Goal: Navigation & Orientation: Find specific page/section

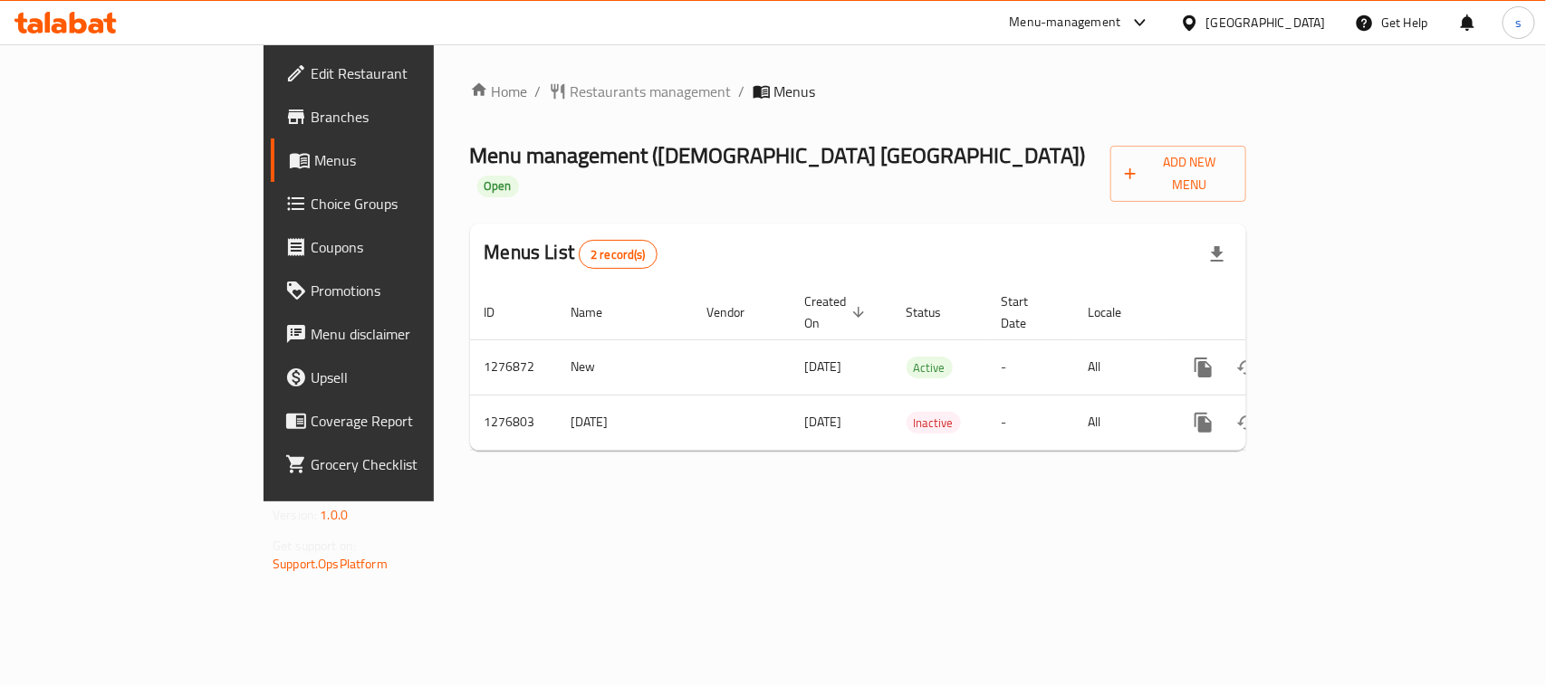
click at [1093, 16] on div "Menu-management" at bounding box center [1065, 23] width 111 height 22
click at [984, 166] on div "Restaurant-Management" at bounding box center [968, 159] width 142 height 20
click at [1199, 14] on icon at bounding box center [1189, 23] width 19 height 19
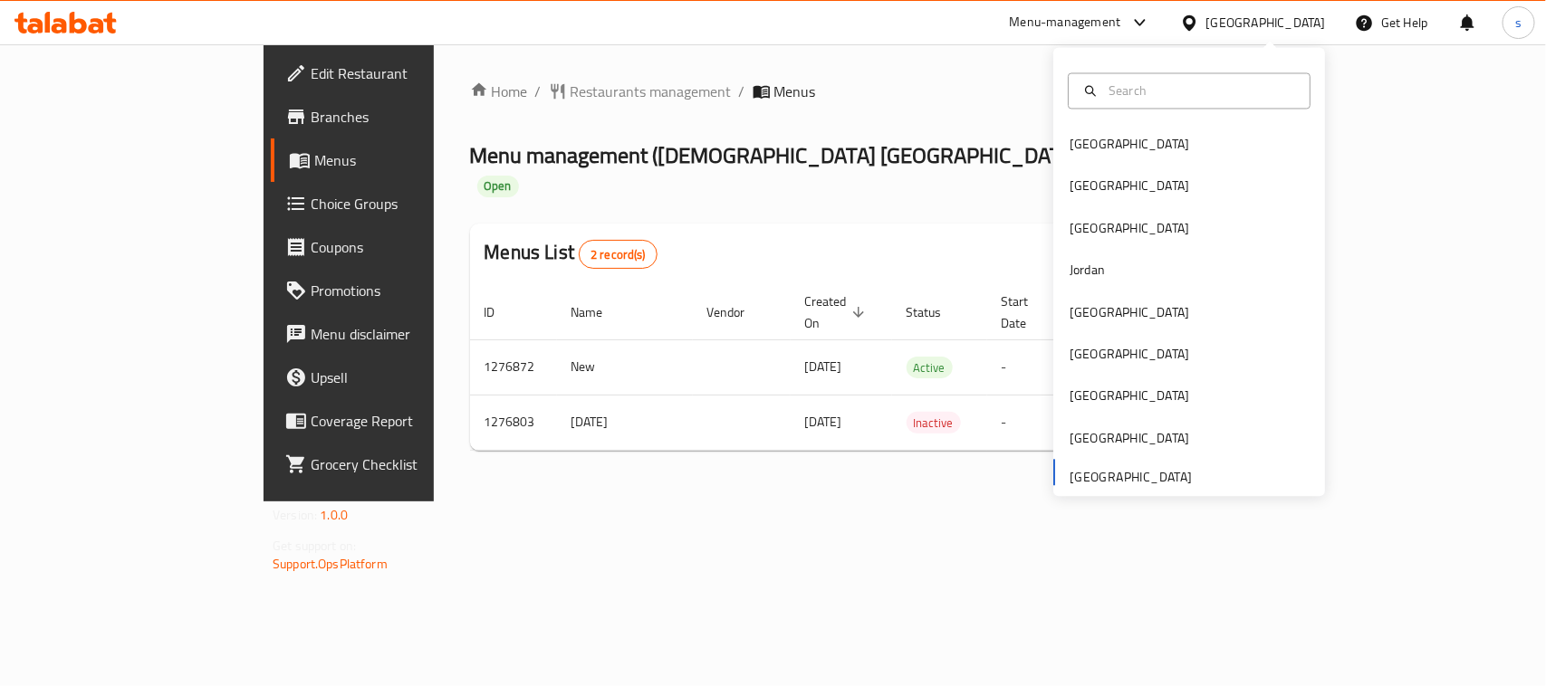
click at [963, 52] on div "Home / Restaurants management / Menus Menu management ( Namaste Hyderabad ) Ope…" at bounding box center [858, 272] width 849 height 457
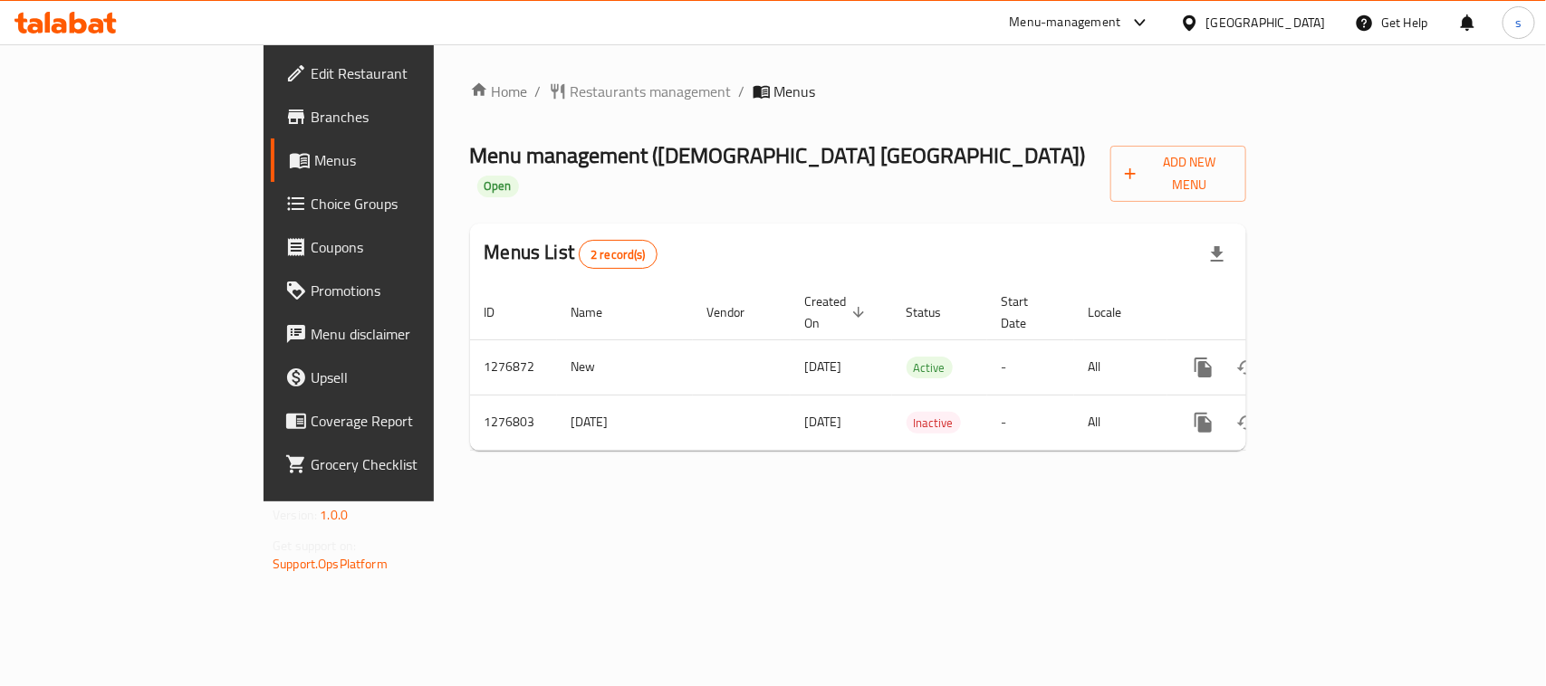
click at [1030, 27] on div "Menu-management" at bounding box center [1065, 23] width 111 height 22
click at [972, 151] on div "Restaurant-Management" at bounding box center [968, 159] width 142 height 20
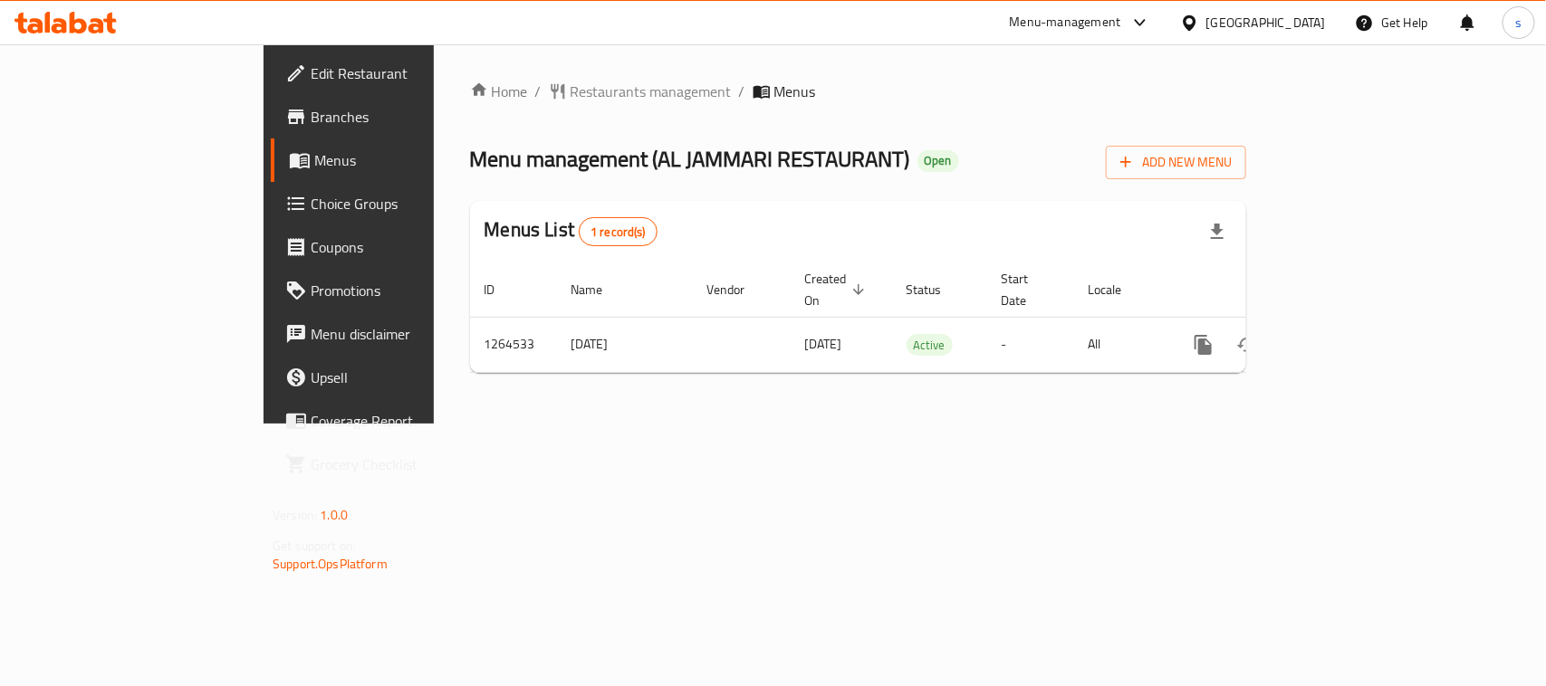
click at [1220, 14] on div "United Arab Emirates" at bounding box center [1266, 23] width 120 height 20
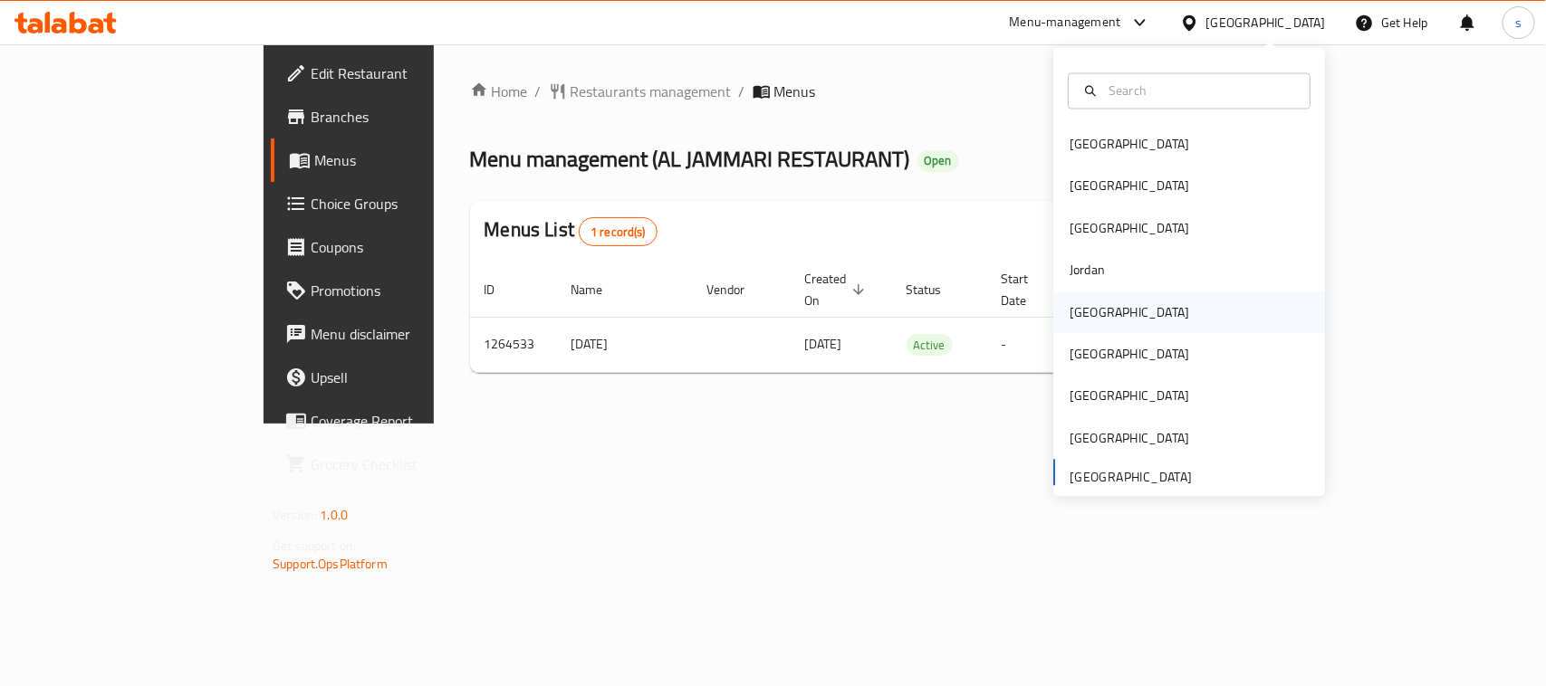
click at [1083, 303] on div "Kuwait" at bounding box center [1130, 312] width 120 height 20
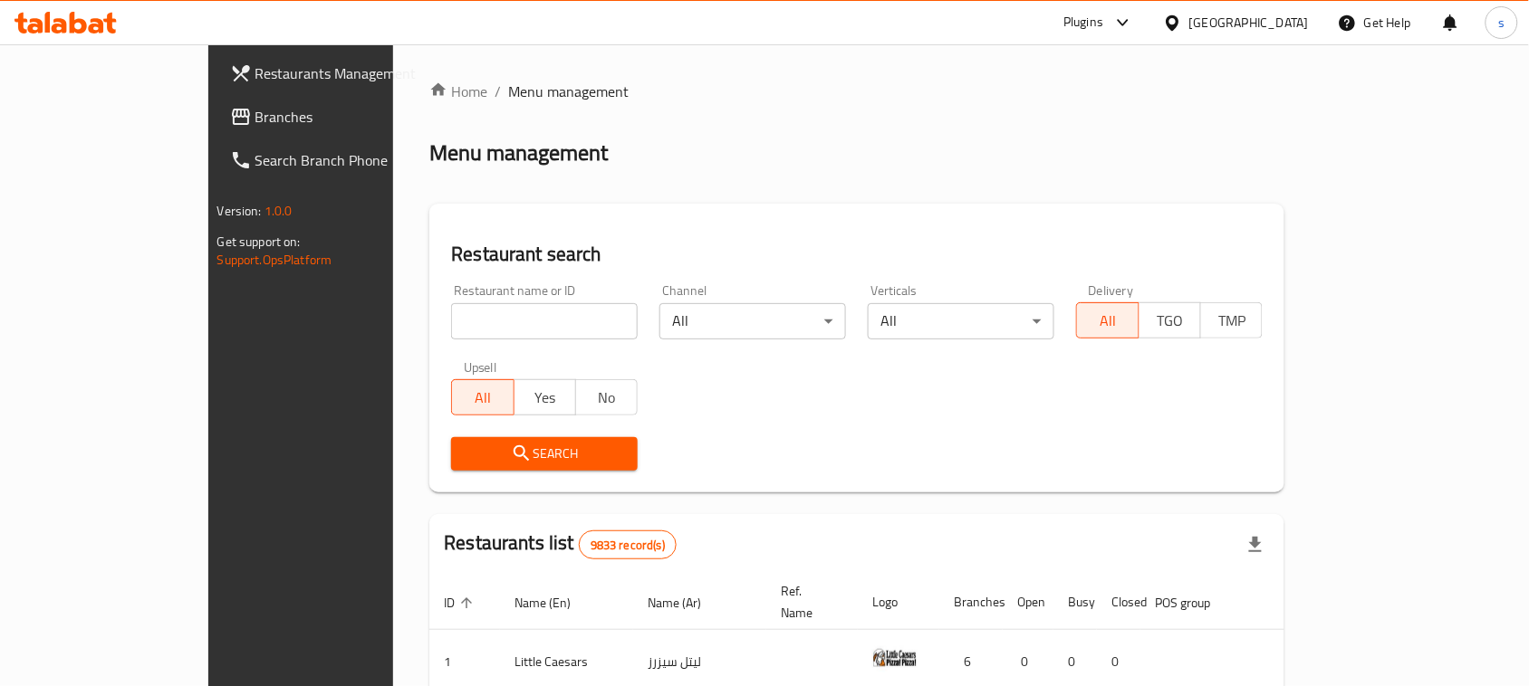
click at [255, 128] on span "Branches" at bounding box center [352, 117] width 194 height 22
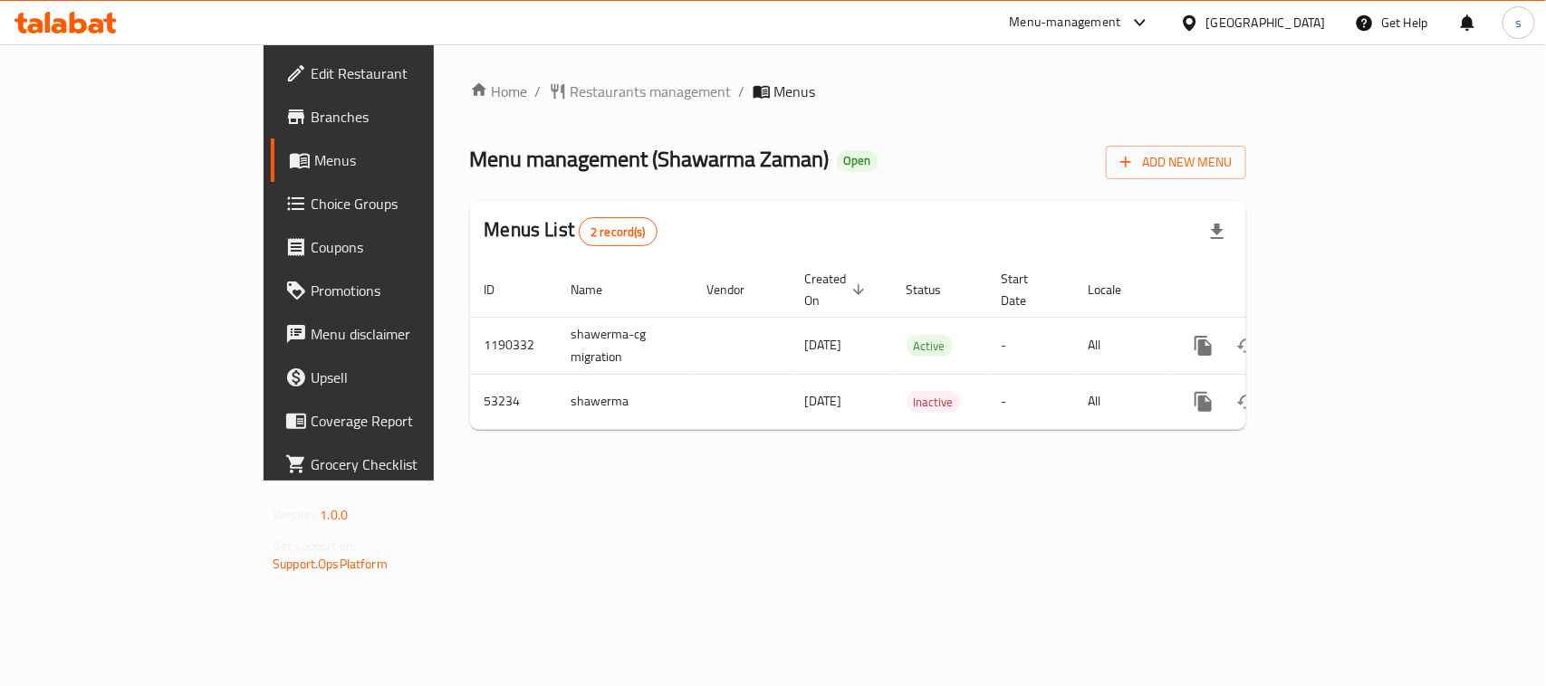
click at [1121, 33] on div "Menu-management" at bounding box center [1065, 23] width 111 height 22
click at [1047, 160] on div "Restaurant-Management" at bounding box center [1048, 159] width 142 height 20
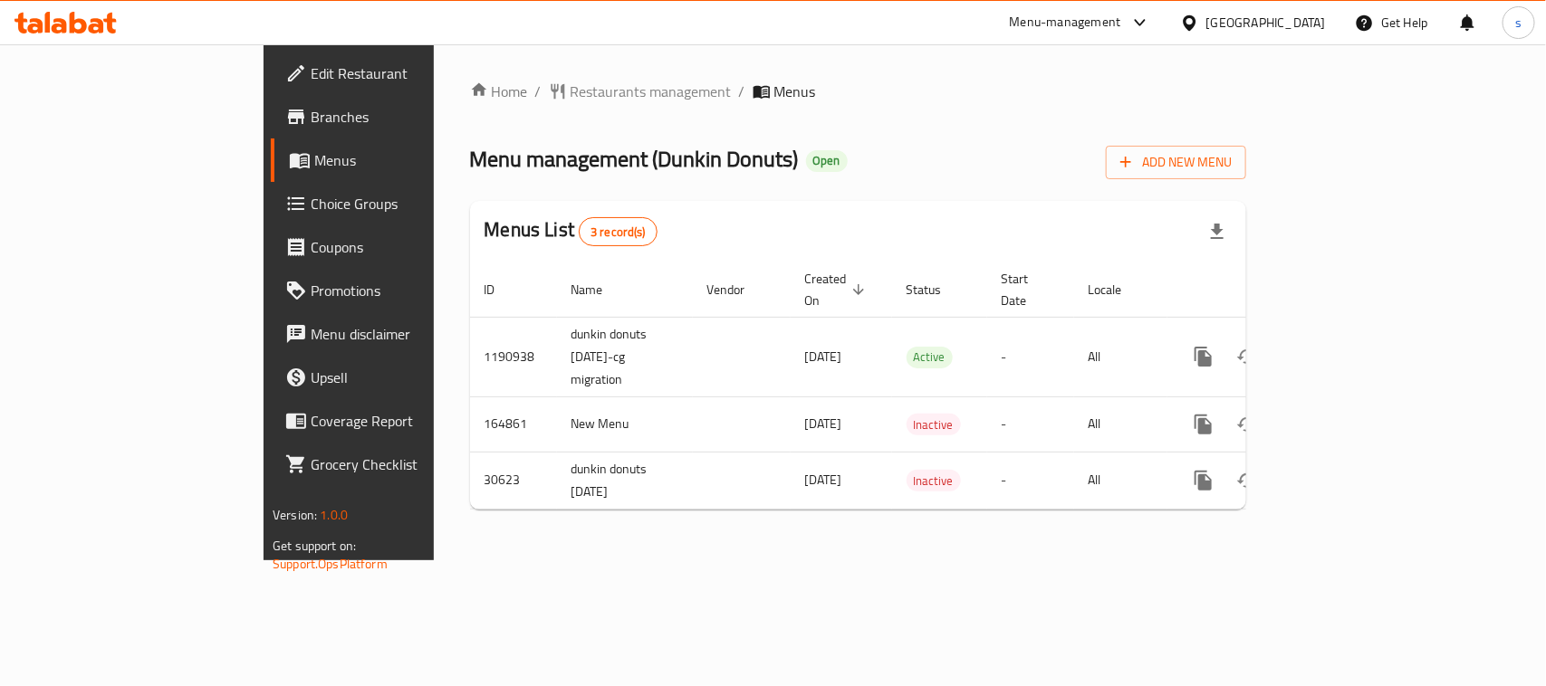
click at [1206, 14] on div at bounding box center [1193, 23] width 26 height 20
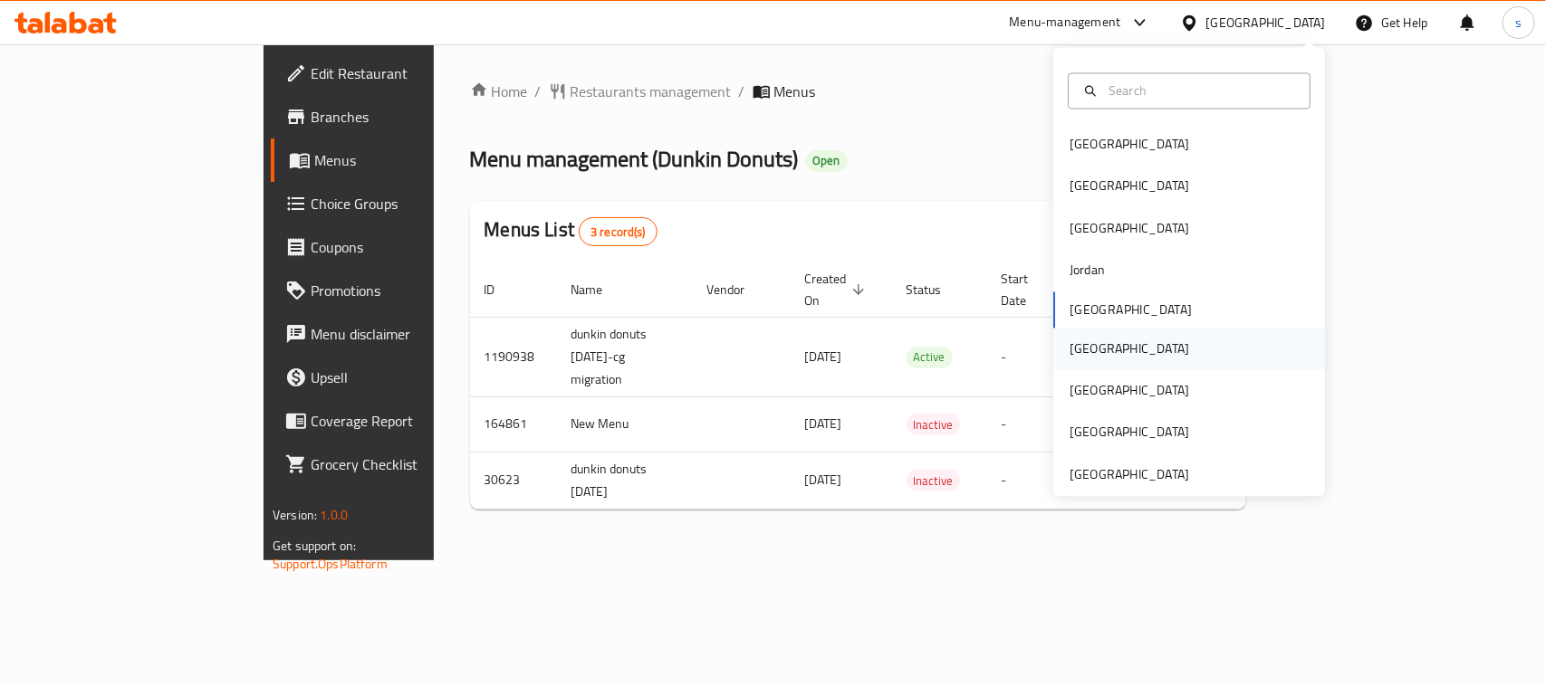
click at [1073, 344] on div "[GEOGRAPHIC_DATA]" at bounding box center [1130, 349] width 120 height 20
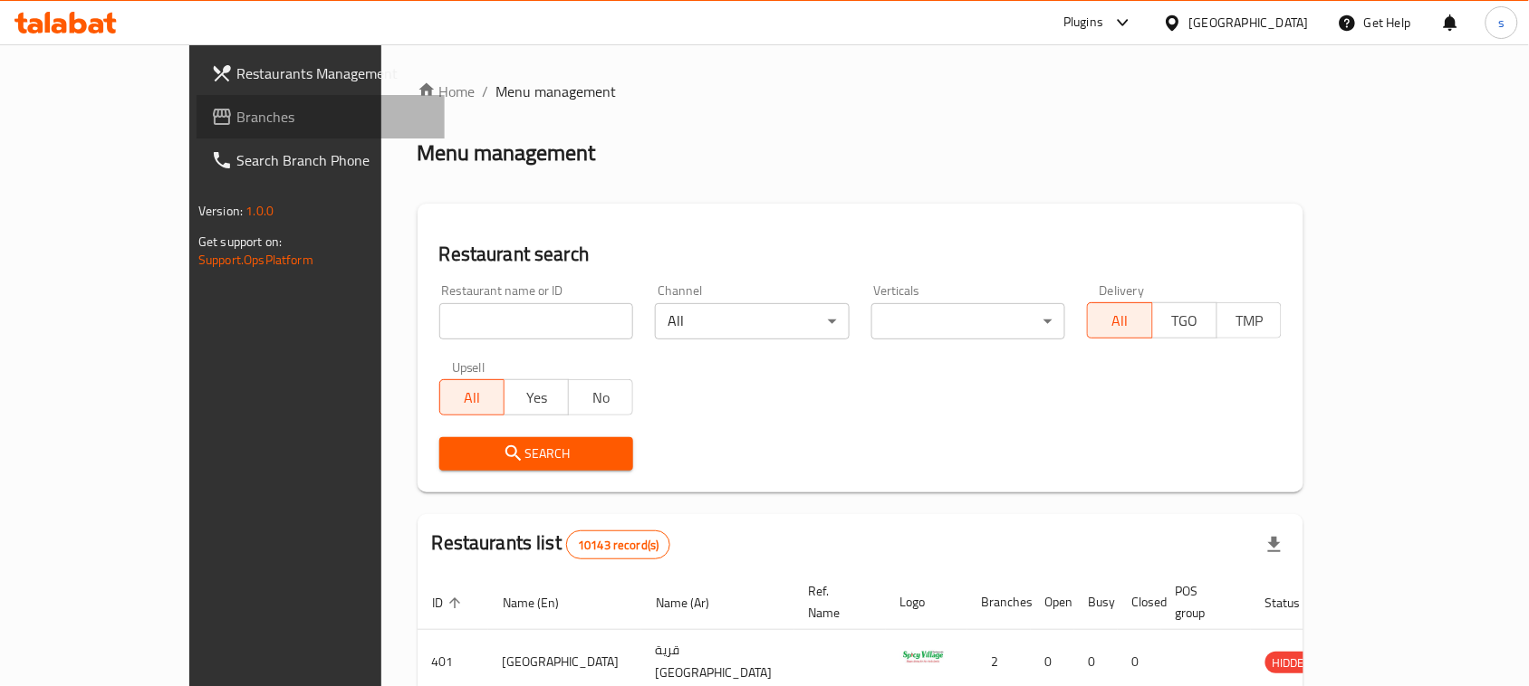
click at [236, 124] on span "Branches" at bounding box center [333, 117] width 194 height 22
